Goal: Answer question/provide support: Share knowledge or assist other users

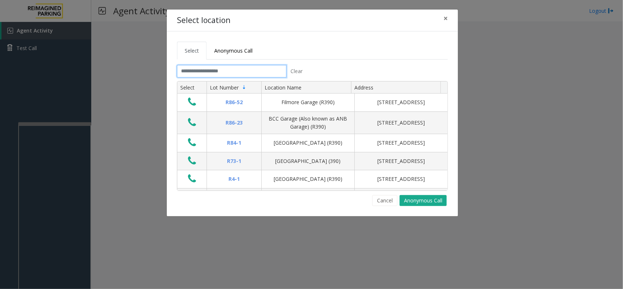
click at [238, 73] on input "text" at bounding box center [231, 71] width 109 height 12
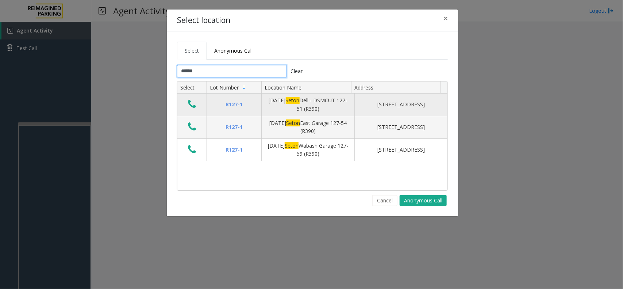
type input "*****"
click at [189, 104] on icon "Data table" at bounding box center [192, 104] width 8 height 10
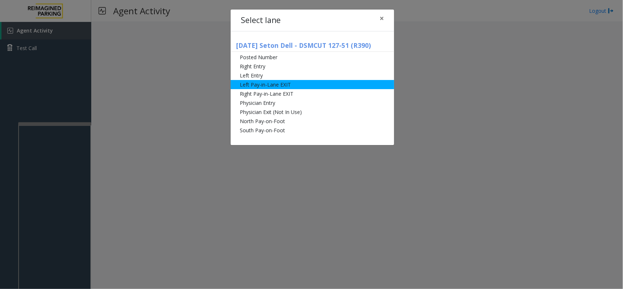
click at [269, 86] on li "Left Pay-in-Lane EXIT" at bounding box center [312, 84] width 163 height 9
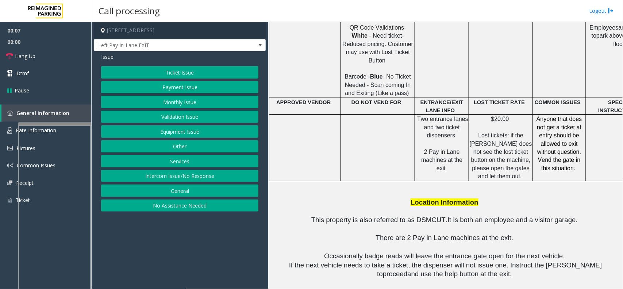
scroll to position [502, 0]
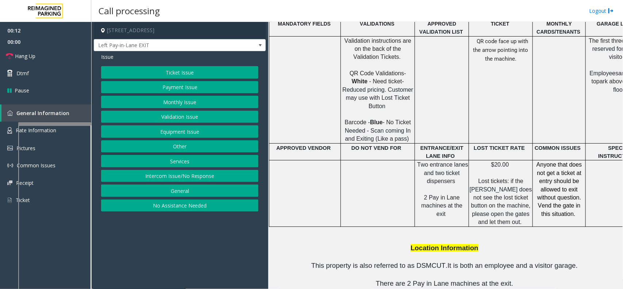
click at [190, 72] on button "Ticket Issue" at bounding box center [179, 72] width 157 height 12
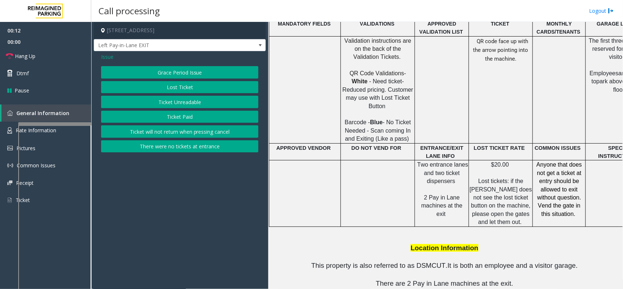
click at [185, 88] on button "Lost Ticket" at bounding box center [179, 87] width 157 height 12
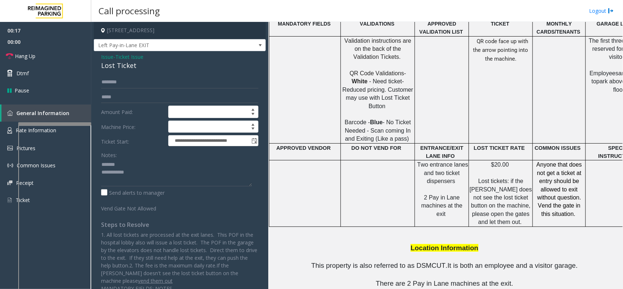
click at [110, 65] on div "Lost Ticket" at bounding box center [179, 66] width 157 height 10
click at [143, 181] on textarea at bounding box center [176, 172] width 151 height 27
click at [116, 97] on input "text" at bounding box center [179, 97] width 157 height 12
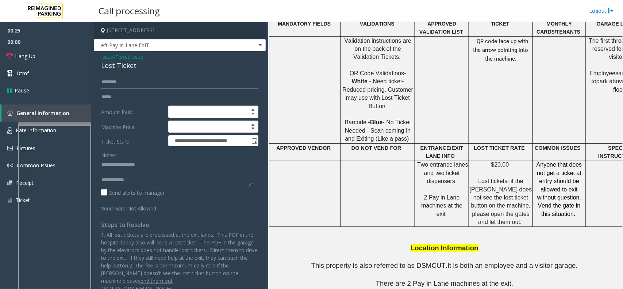
click at [134, 88] on input "text" at bounding box center [179, 82] width 157 height 12
click at [146, 185] on textarea at bounding box center [176, 172] width 151 height 27
click at [224, 183] on textarea at bounding box center [176, 172] width 151 height 27
drag, startPoint x: 130, startPoint y: 180, endPoint x: 227, endPoint y: 178, distance: 96.3
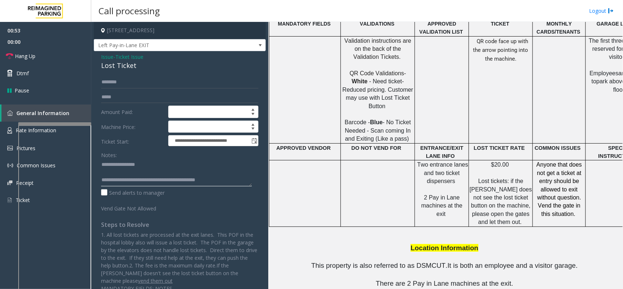
click at [231, 184] on textarea at bounding box center [176, 172] width 151 height 27
click at [222, 170] on textarea at bounding box center [176, 172] width 151 height 27
click at [137, 82] on input "text" at bounding box center [179, 82] width 157 height 12
click at [231, 176] on textarea at bounding box center [176, 172] width 151 height 27
type textarea "**********"
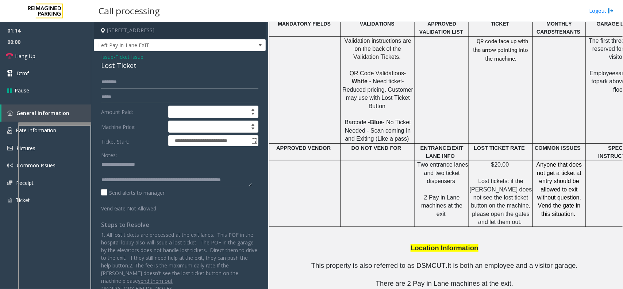
click at [161, 82] on input "text" at bounding box center [179, 82] width 157 height 12
type input "*"
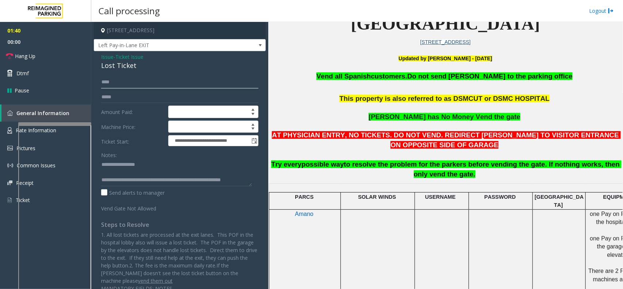
scroll to position [182, 0]
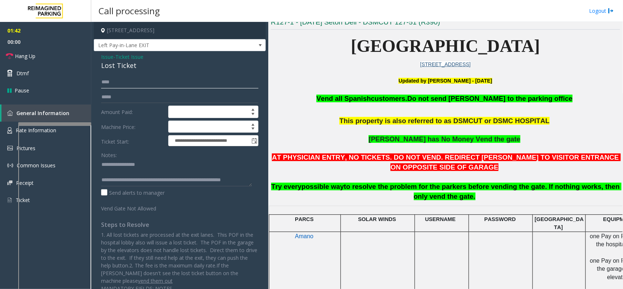
type input "****"
click at [141, 55] on span "Ticket Issue" at bounding box center [129, 57] width 28 height 8
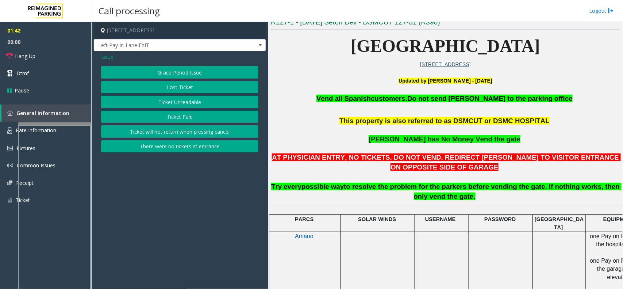
click at [110, 58] on span "Issue" at bounding box center [107, 57] width 12 height 8
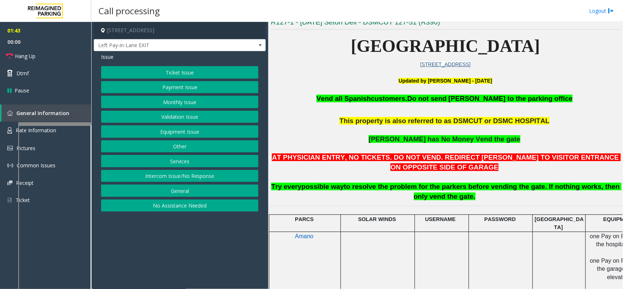
click at [176, 134] on button "Equipment Issue" at bounding box center [179, 131] width 157 height 12
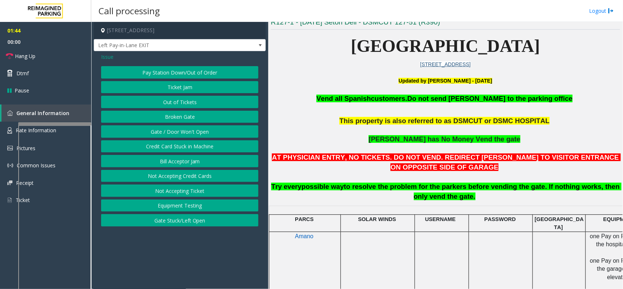
click at [176, 134] on button "Gate / Door Won't Open" at bounding box center [179, 131] width 157 height 12
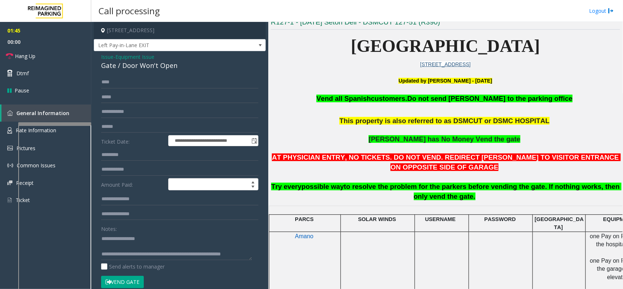
click at [121, 278] on button "Vend Gate" at bounding box center [122, 281] width 43 height 12
click at [143, 57] on span "Equipment Issue" at bounding box center [134, 57] width 39 height 8
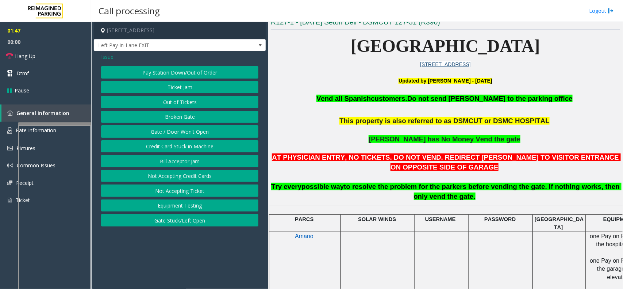
click at [111, 56] on span "Issue" at bounding box center [107, 57] width 12 height 8
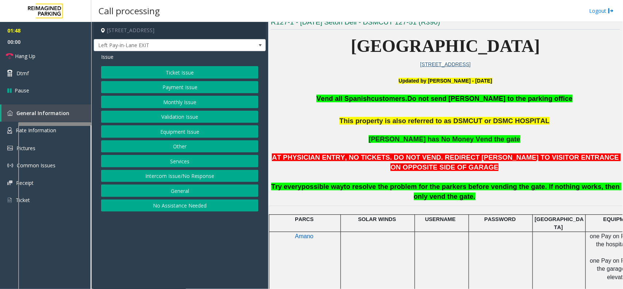
click at [191, 76] on button "Ticket Issue" at bounding box center [179, 72] width 157 height 12
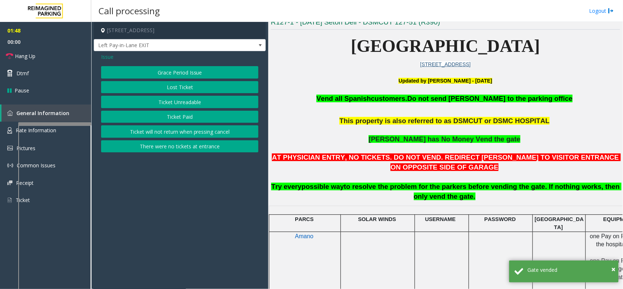
click at [182, 86] on button "Lost Ticket" at bounding box center [179, 87] width 157 height 12
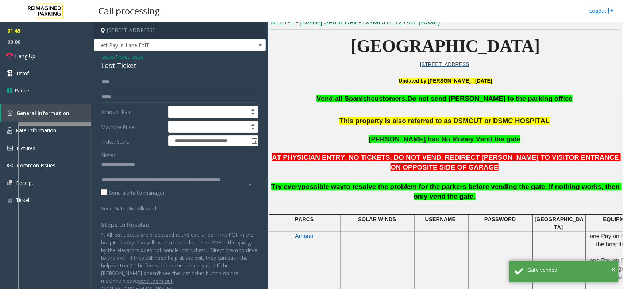
click at [120, 95] on input "text" at bounding box center [179, 97] width 157 height 12
click at [231, 181] on textarea at bounding box center [176, 172] width 151 height 27
click at [235, 181] on textarea at bounding box center [176, 172] width 151 height 27
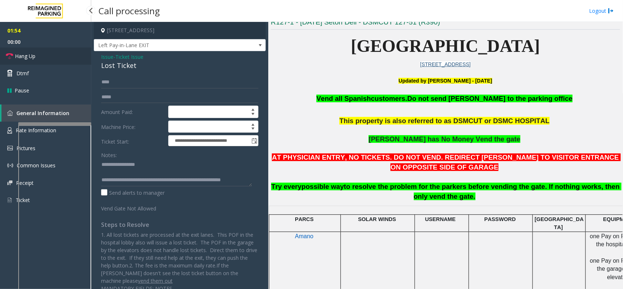
click at [80, 54] on link "Hang Up" at bounding box center [45, 55] width 91 height 17
click at [242, 181] on textarea at bounding box center [176, 172] width 151 height 27
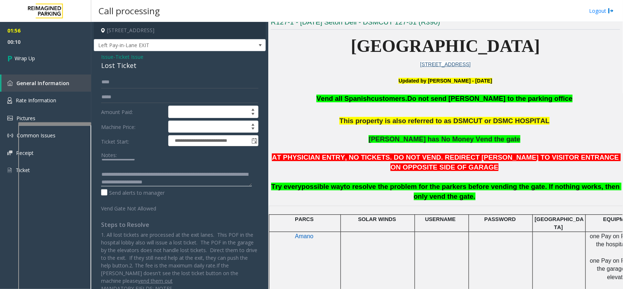
scroll to position [15, 0]
drag, startPoint x: 186, startPoint y: 183, endPoint x: 216, endPoint y: 191, distance: 30.3
click at [216, 191] on div "Notes: Send alerts to manager" at bounding box center [179, 173] width 157 height 48
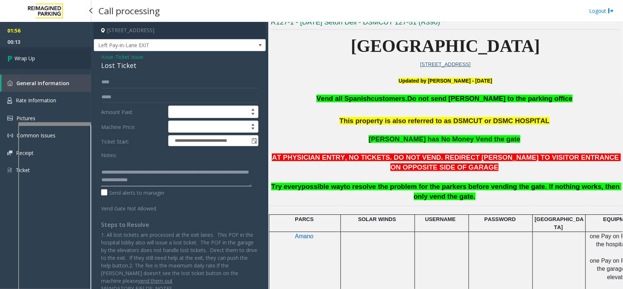
type textarea "**********"
click at [28, 57] on span "Wrap Up" at bounding box center [25, 58] width 20 height 8
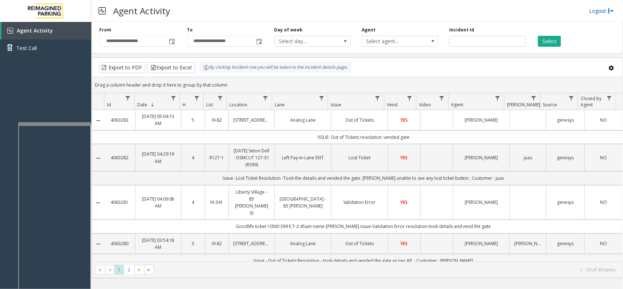
click at [604, 9] on link "Logout" at bounding box center [601, 11] width 25 height 8
